Goal: Check status: Check status

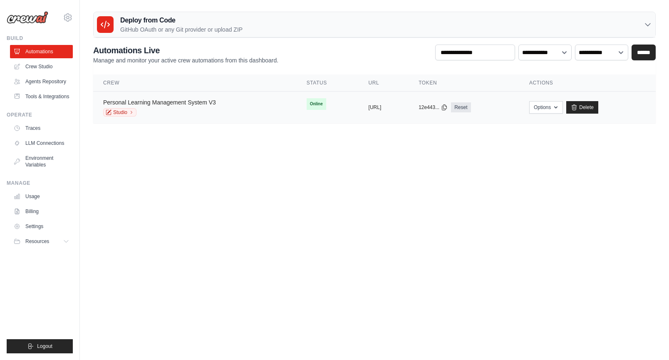
click at [185, 102] on link "Personal Learning Management System V3" at bounding box center [159, 102] width 113 height 7
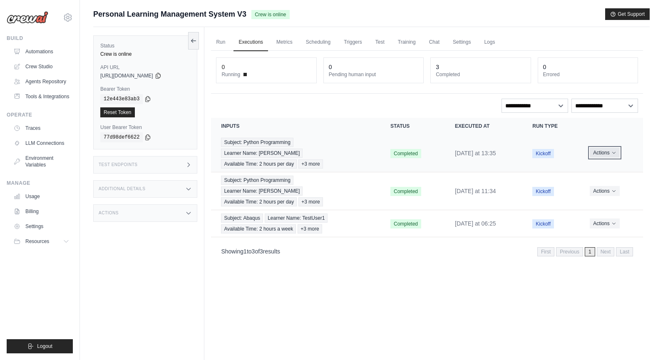
click at [617, 150] on button "Actions" at bounding box center [605, 153] width 30 height 10
click at [605, 164] on link "View Details" at bounding box center [606, 167] width 53 height 13
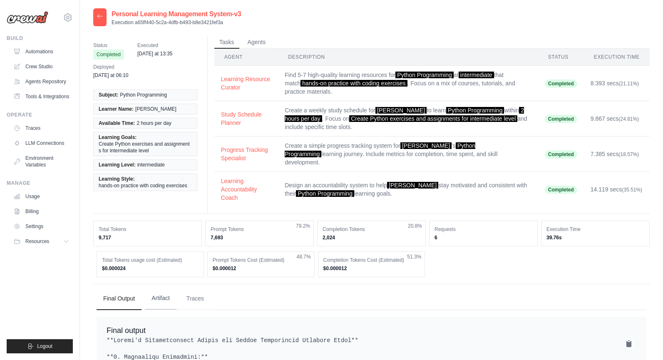
click at [160, 293] on button "Artifact" at bounding box center [161, 298] width 32 height 22
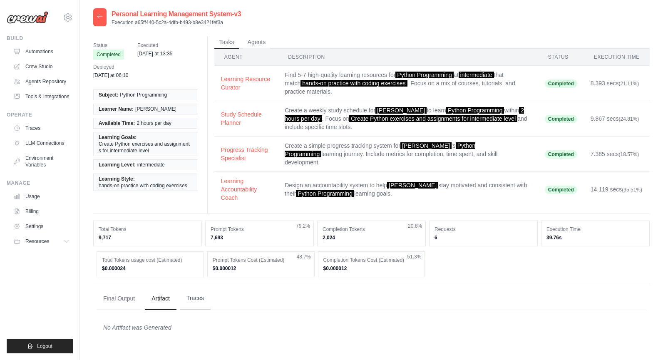
click at [194, 293] on button "Traces" at bounding box center [195, 298] width 31 height 22
click at [260, 42] on button "Agents" at bounding box center [257, 42] width 28 height 12
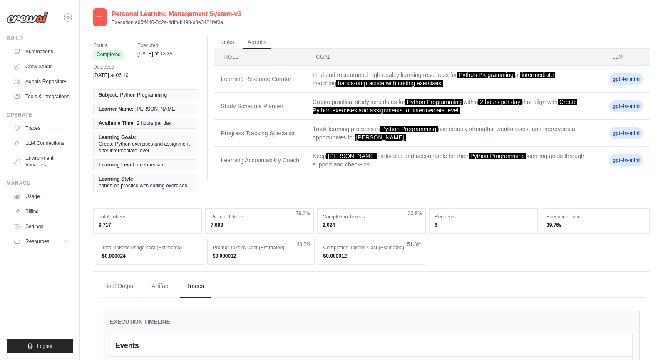
click at [630, 79] on span "gpt-4o-mini" at bounding box center [626, 79] width 34 height 12
click at [224, 41] on button "Tasks" at bounding box center [226, 42] width 25 height 12
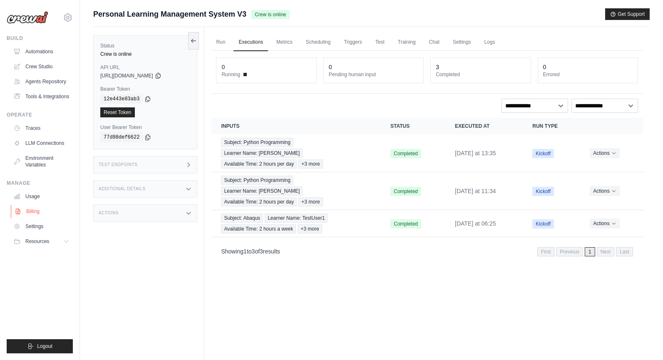
click at [33, 212] on link "Billing" at bounding box center [42, 211] width 63 height 13
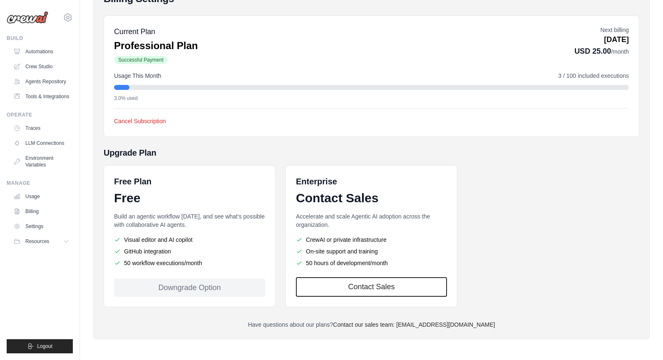
scroll to position [82, 0]
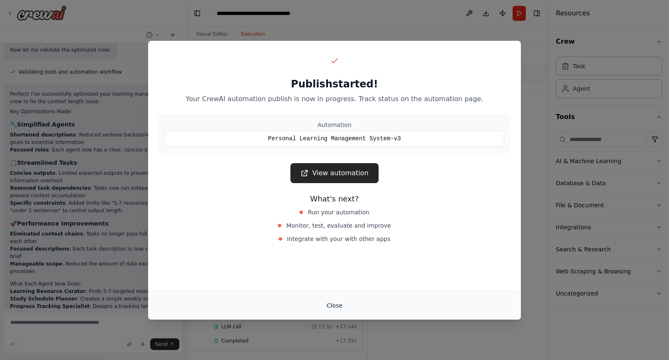
click at [336, 304] on button "Close" at bounding box center [334, 305] width 29 height 15
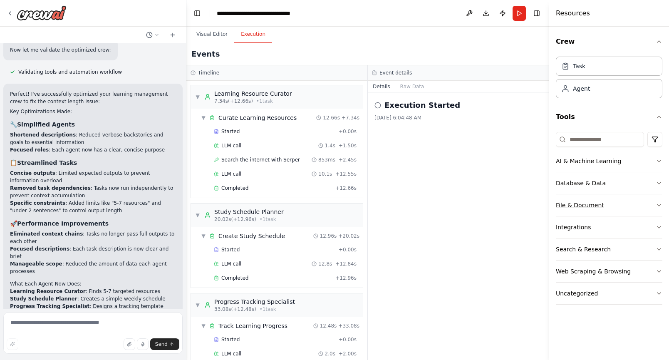
click at [656, 205] on icon "button" at bounding box center [659, 205] width 7 height 7
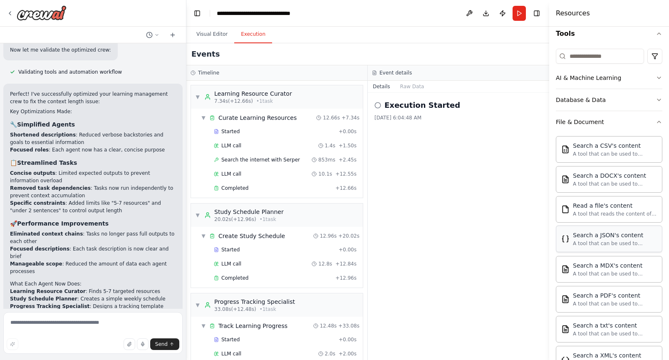
scroll to position [55, 0]
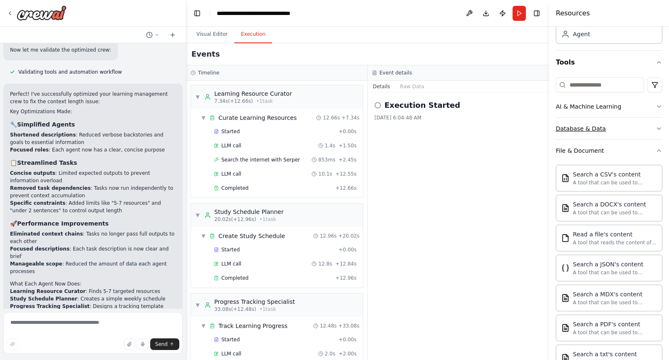
click at [656, 129] on icon "button" at bounding box center [659, 128] width 7 height 7
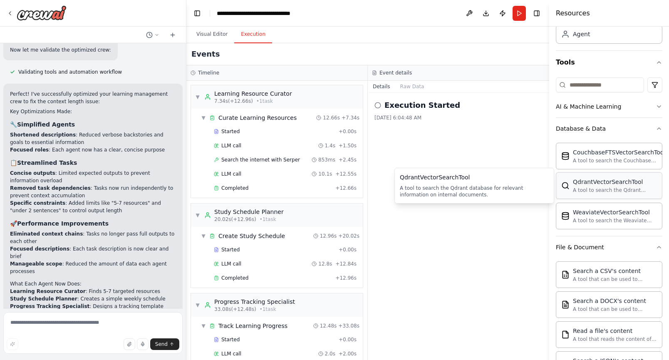
click at [610, 186] on div "QdrantVectorSearchTool A tool to search the Qdrant database for relevant inform…" at bounding box center [615, 186] width 84 height 16
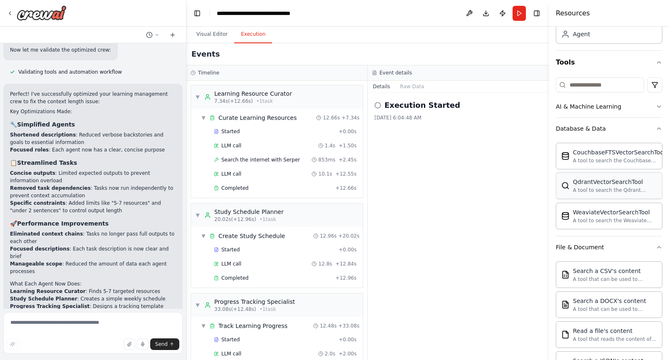
click at [610, 186] on div "QdrantVectorSearchTool A tool to search the Qdrant database for relevant inform…" at bounding box center [615, 186] width 84 height 16
click at [604, 185] on div "QdrantVectorSearchTool" at bounding box center [615, 182] width 84 height 8
click at [605, 185] on div "QdrantVectorSearchTool" at bounding box center [615, 182] width 84 height 8
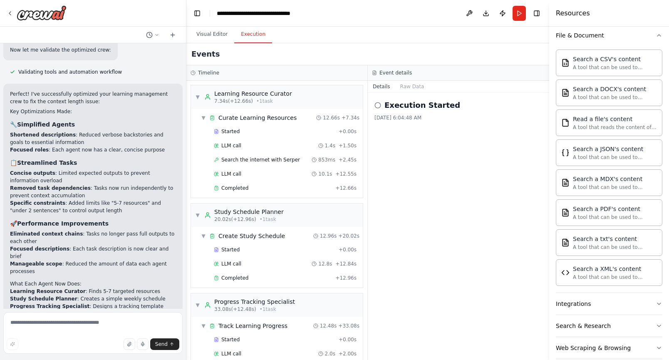
scroll to position [301, 0]
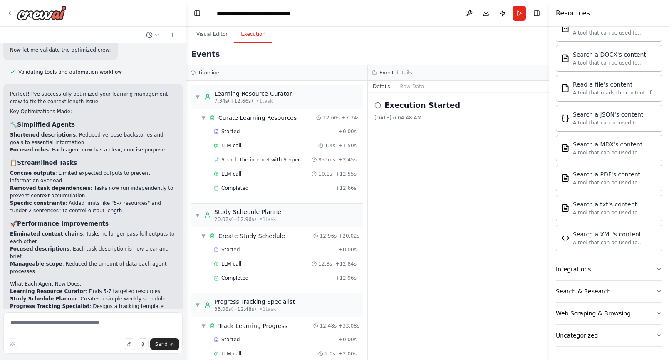
click at [657, 269] on icon "button" at bounding box center [658, 269] width 3 height 2
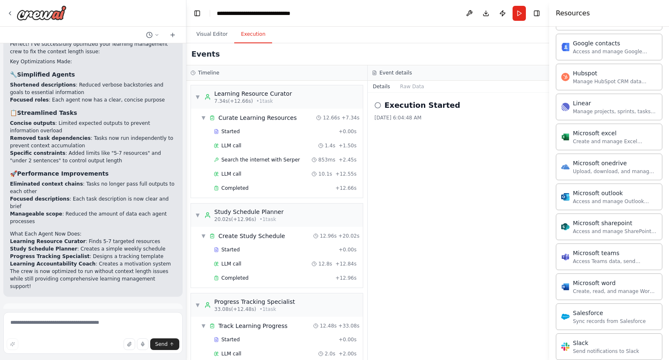
scroll to position [1429, 0]
